Goal: Information Seeking & Learning: Learn about a topic

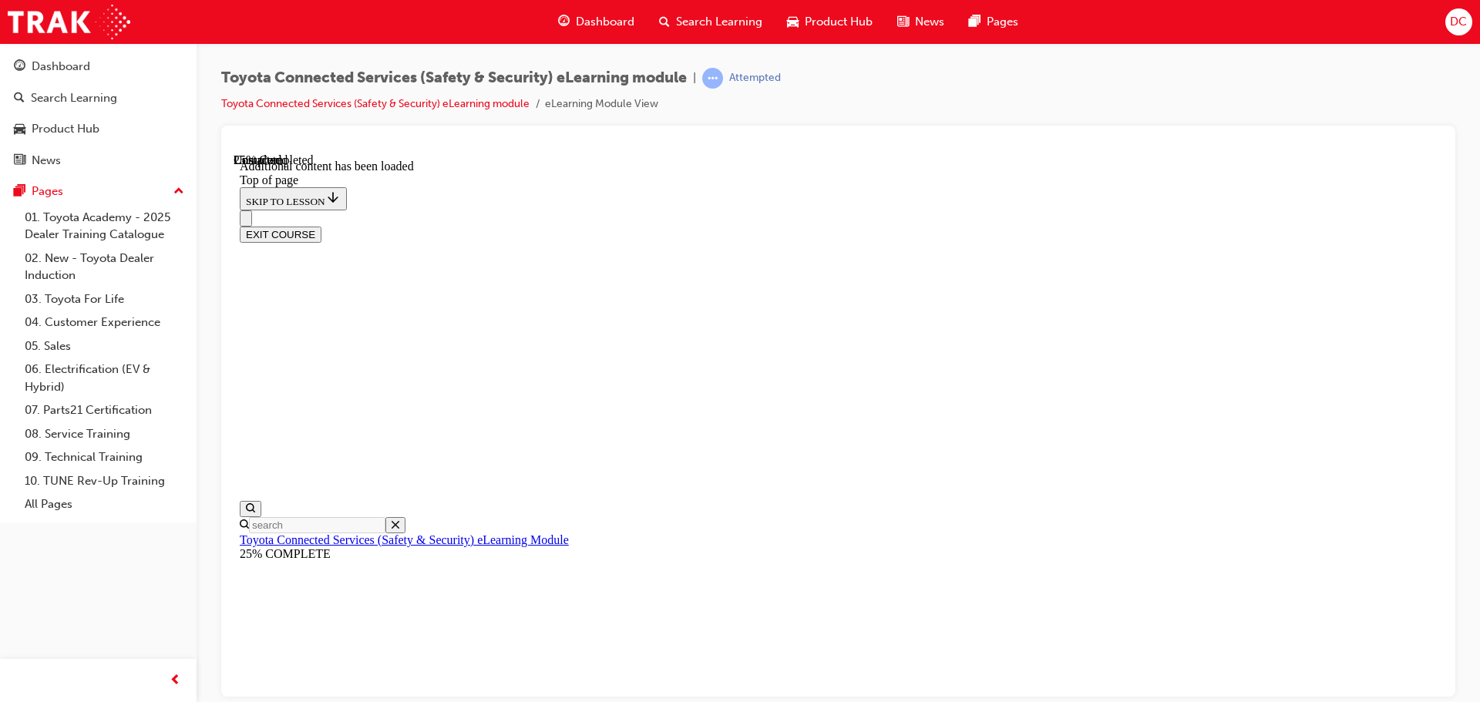
scroll to position [246, 0]
drag, startPoint x: 583, startPoint y: 621, endPoint x: 1042, endPoint y: 600, distance: 459.8
drag, startPoint x: 1027, startPoint y: 620, endPoint x: 1133, endPoint y: 620, distance: 105.6
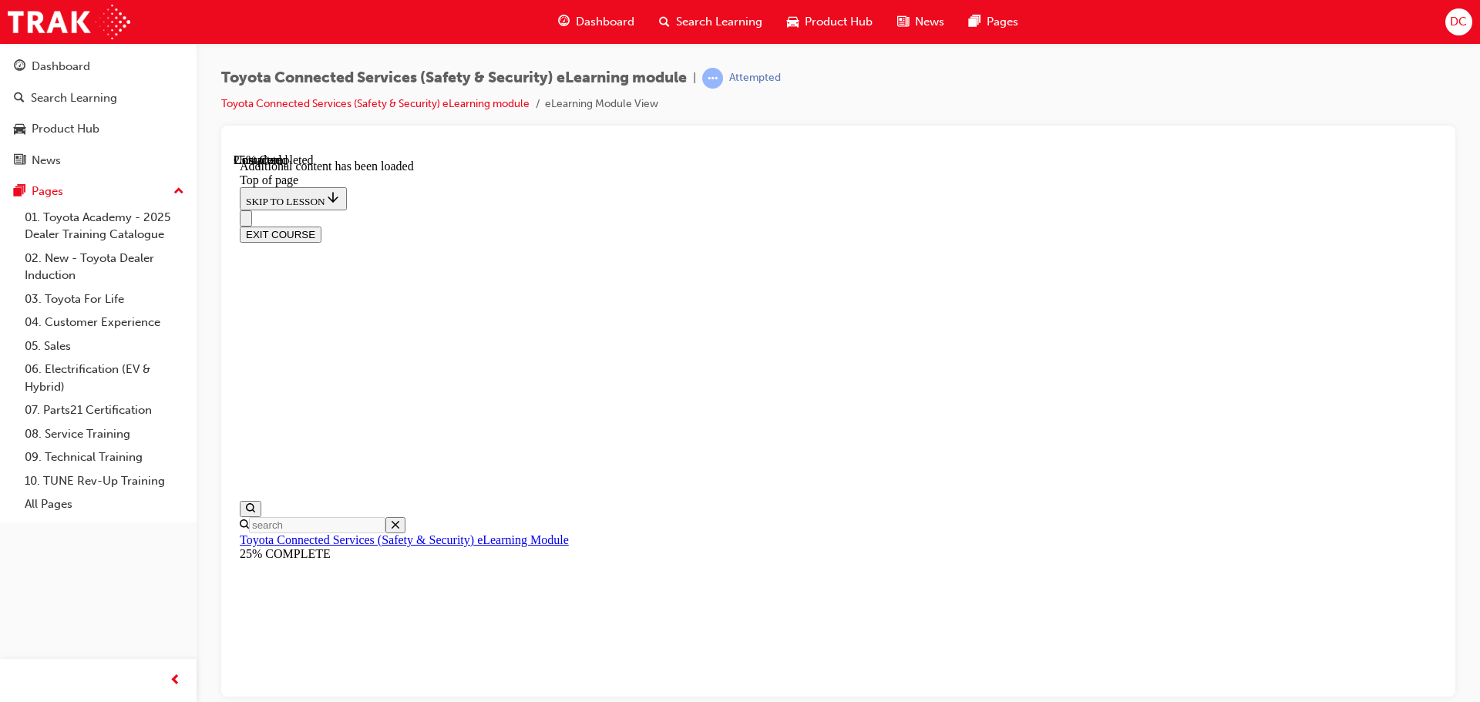
drag, startPoint x: 1027, startPoint y: 620, endPoint x: 1075, endPoint y: 620, distance: 47.8
drag, startPoint x: 1026, startPoint y: 617, endPoint x: 1128, endPoint y: 618, distance: 101.7
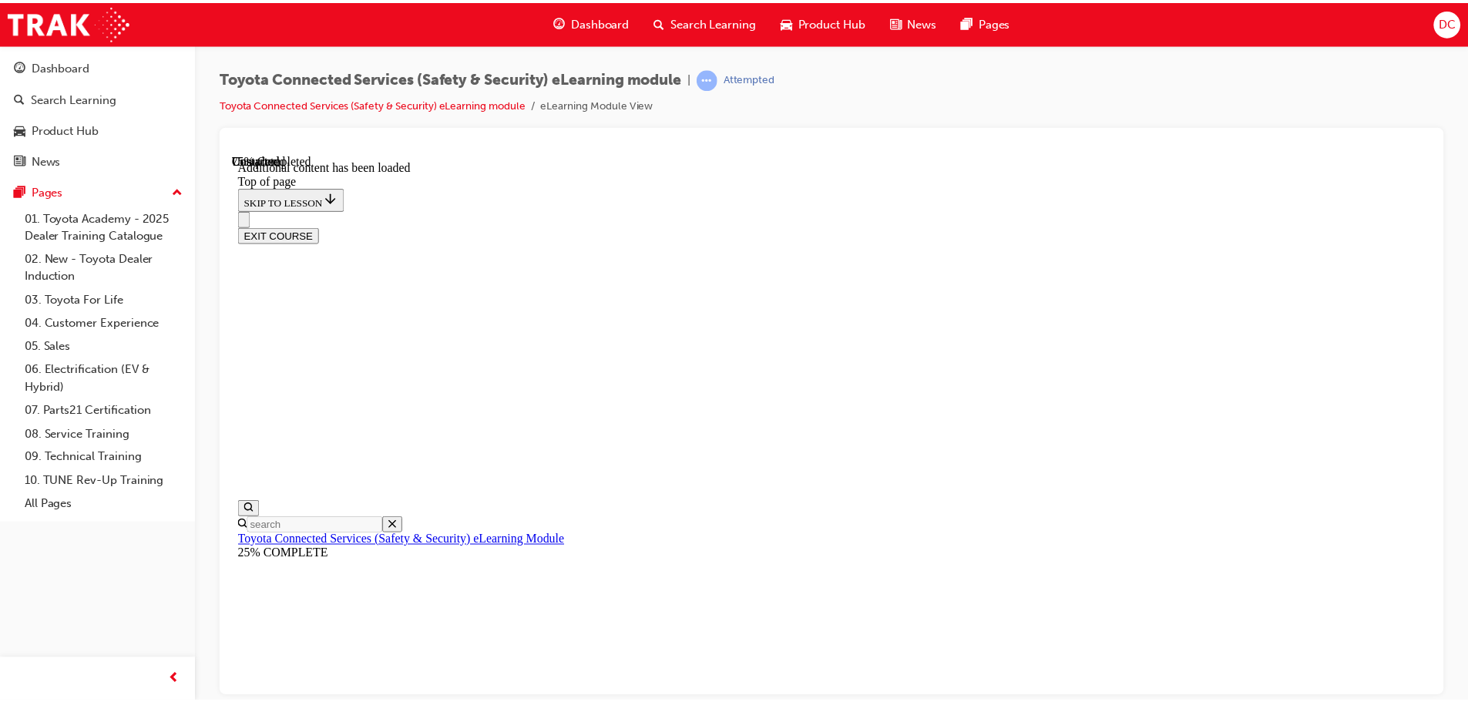
scroll to position [781, 0]
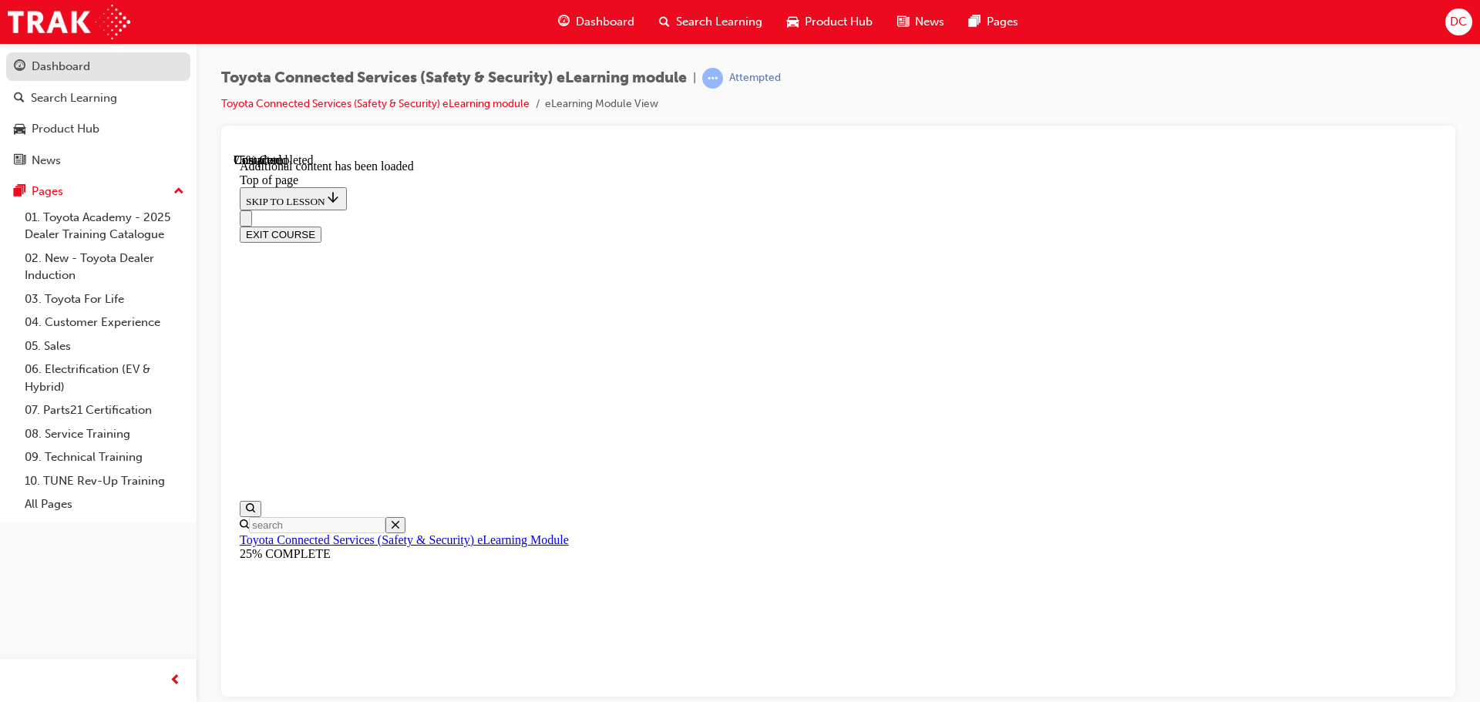
click at [96, 70] on div "Dashboard" at bounding box center [98, 66] width 169 height 19
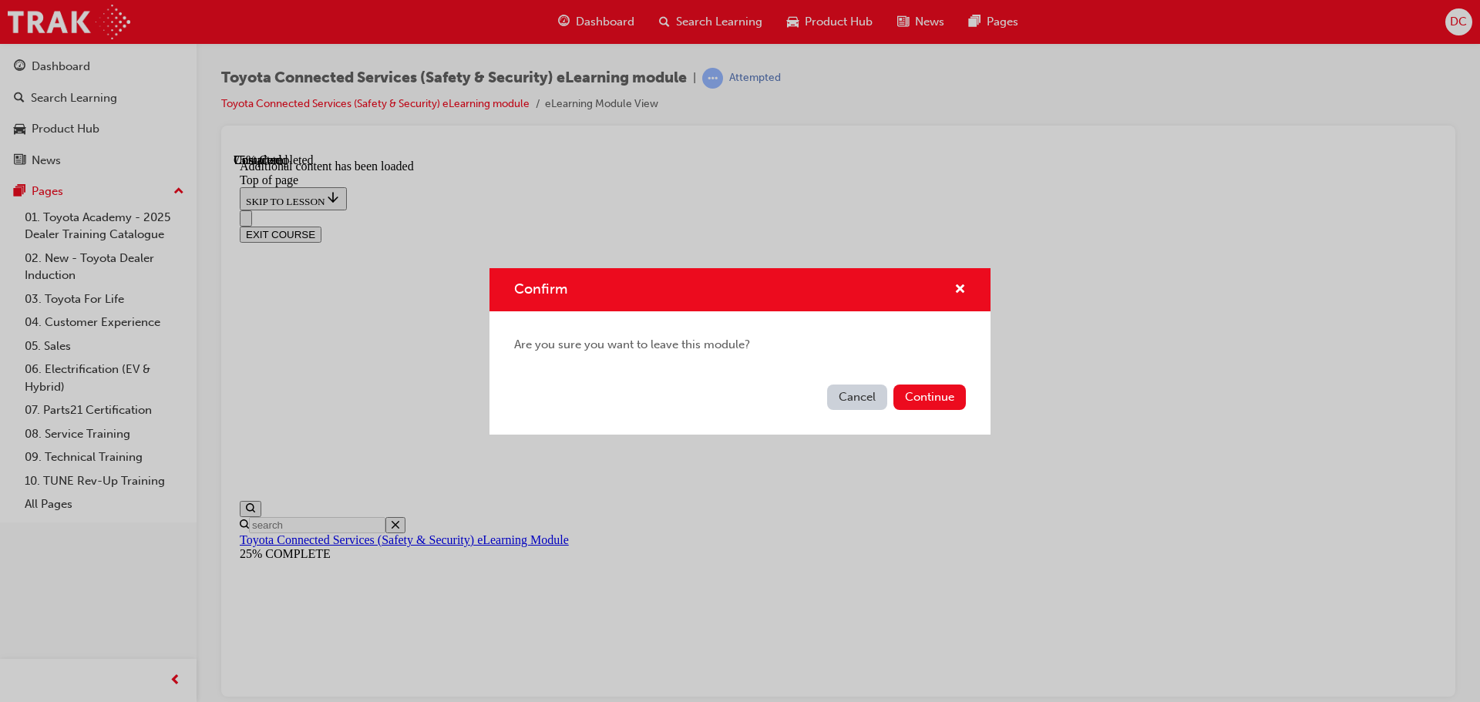
click at [936, 403] on button "Continue" at bounding box center [929, 397] width 72 height 25
